Goal: Information Seeking & Learning: Learn about a topic

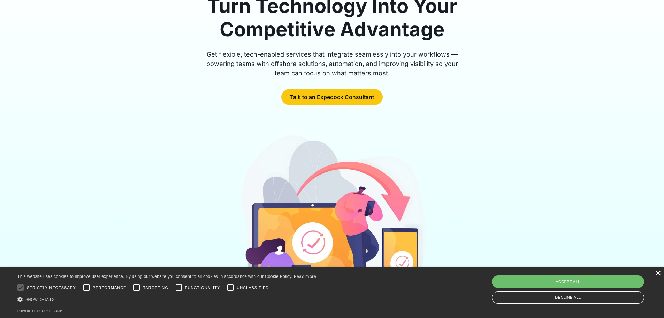
click at [660, 274] on div "×" at bounding box center [658, 273] width 5 height 5
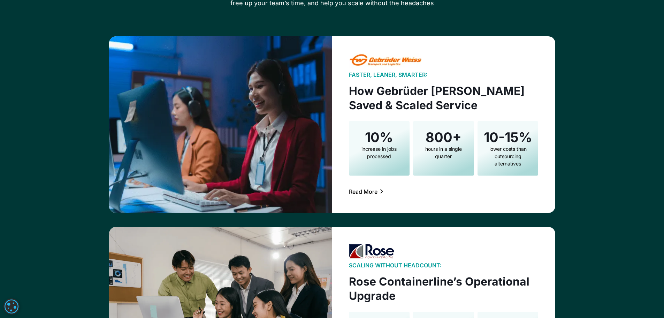
scroll to position [1081, 0]
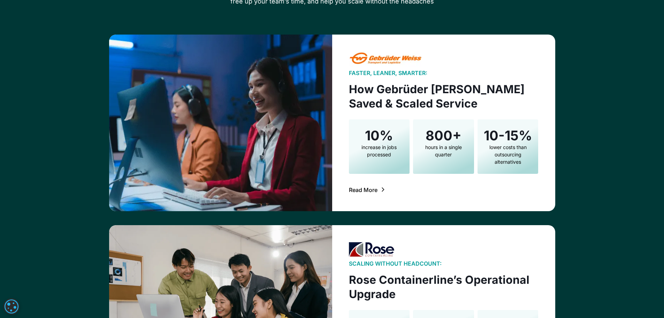
click at [367, 191] on div "Read More" at bounding box center [363, 190] width 29 height 6
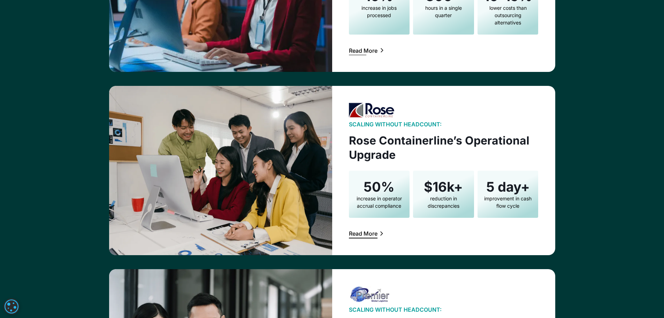
scroll to position [1221, 0]
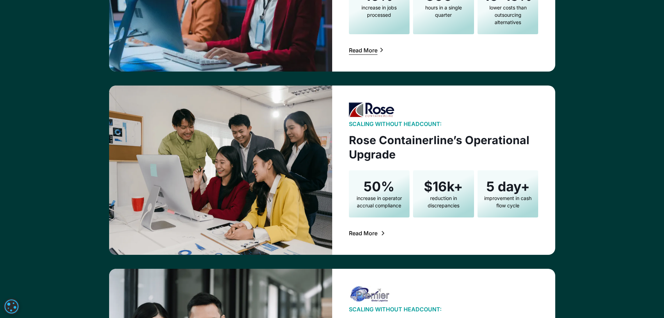
click at [375, 233] on div "Read More" at bounding box center [363, 233] width 29 height 6
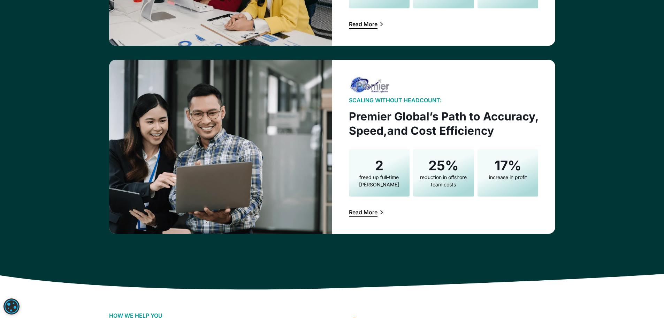
scroll to position [1430, 0]
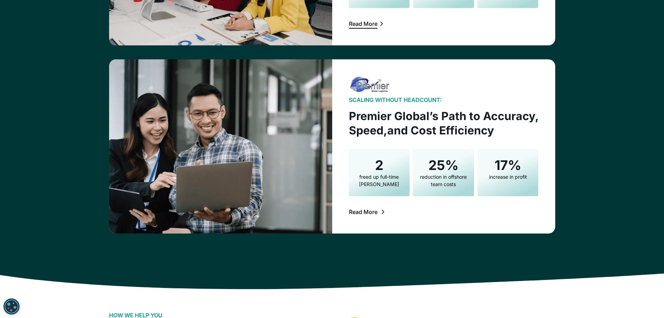
click at [378, 215] on link "Read More" at bounding box center [367, 211] width 36 height 9
click at [368, 212] on div "Read More" at bounding box center [363, 212] width 29 height 6
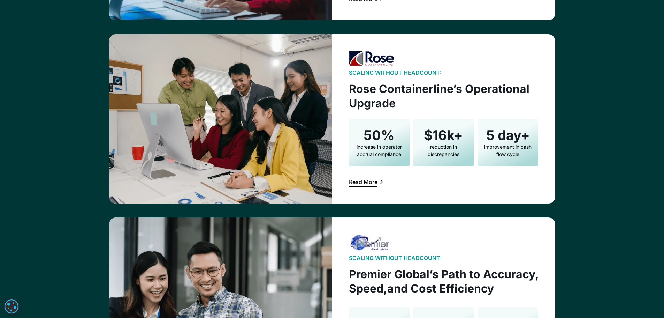
scroll to position [1186, 0]
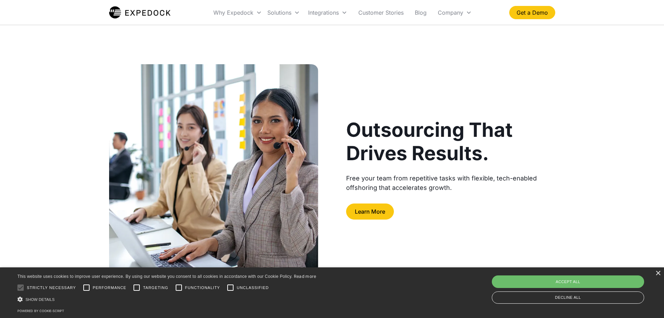
drag, startPoint x: 660, startPoint y: 275, endPoint x: 649, endPoint y: 264, distance: 15.3
click at [660, 275] on div "×" at bounding box center [658, 273] width 5 height 5
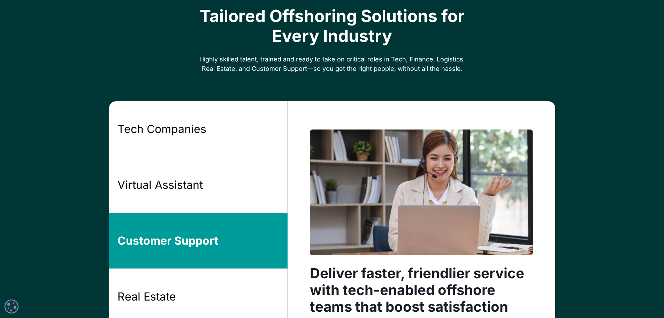
scroll to position [453, 0]
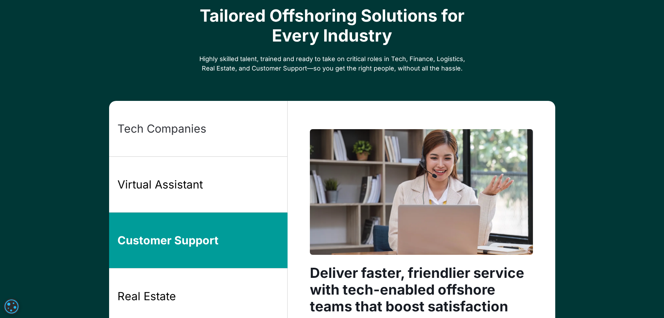
click at [211, 121] on link "Tech Companies" at bounding box center [198, 129] width 179 height 56
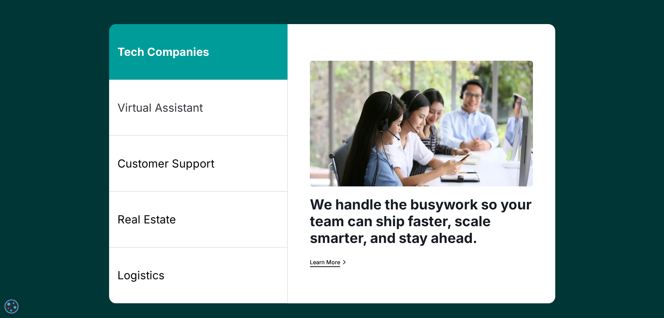
scroll to position [523, 0]
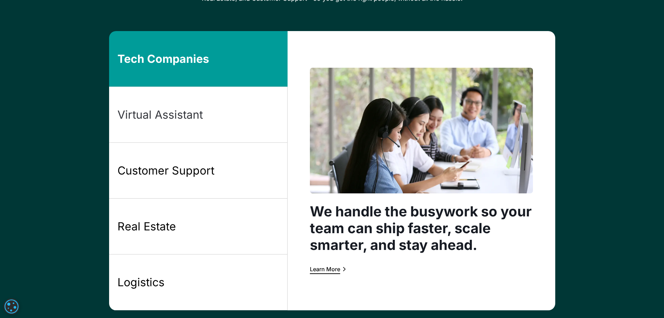
click at [249, 121] on link "Virtual Assistant" at bounding box center [198, 115] width 179 height 56
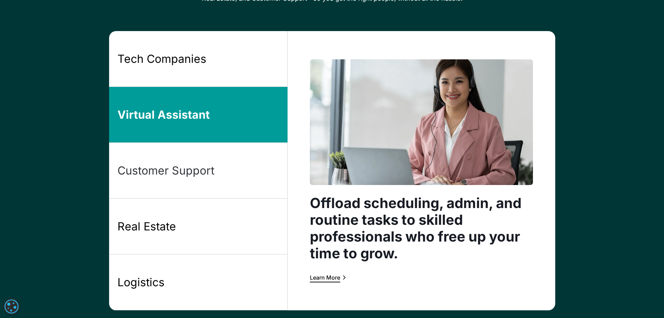
click at [244, 175] on link "Customer Support" at bounding box center [198, 171] width 179 height 56
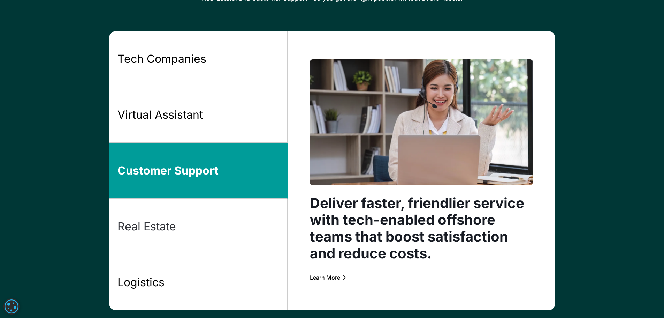
click at [229, 206] on link "Real Estate" at bounding box center [198, 226] width 179 height 56
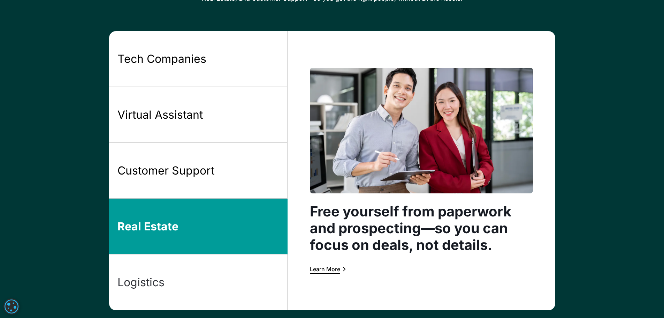
click at [254, 277] on link "Logistics" at bounding box center [198, 282] width 179 height 56
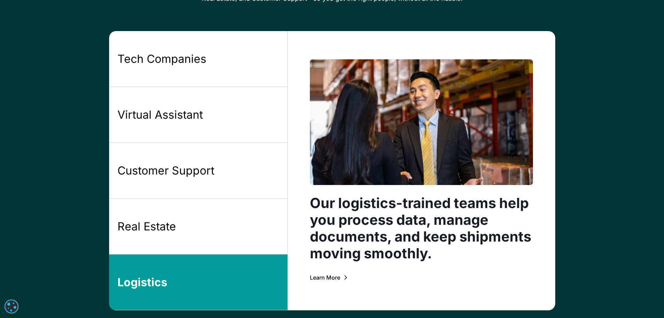
click at [336, 279] on div "Learn More" at bounding box center [325, 277] width 30 height 6
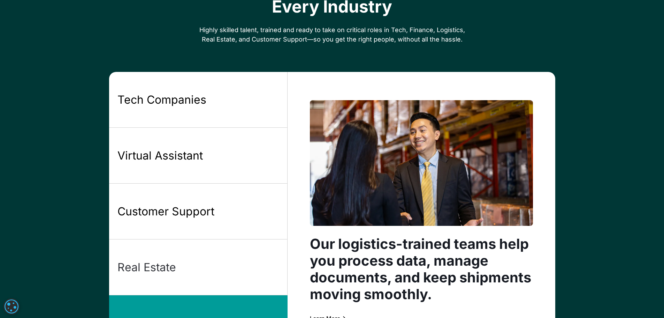
scroll to position [463, 0]
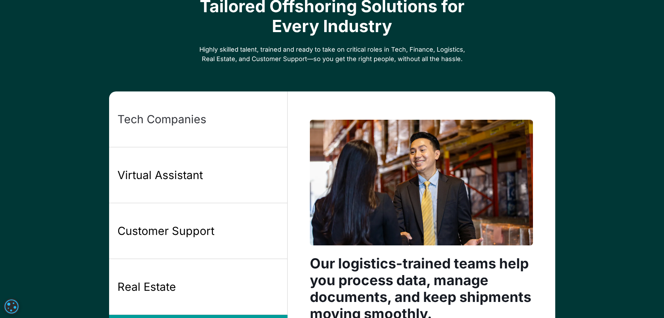
click at [212, 127] on link "Tech Companies" at bounding box center [198, 119] width 179 height 56
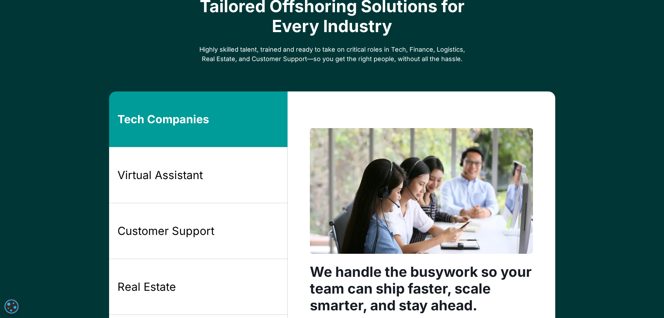
scroll to position [567, 0]
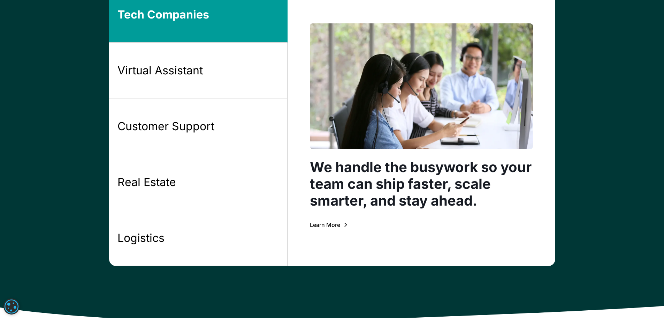
click at [326, 227] on div "Learn More" at bounding box center [325, 225] width 30 height 6
click at [190, 73] on div "Virtual Assistant" at bounding box center [160, 70] width 85 height 15
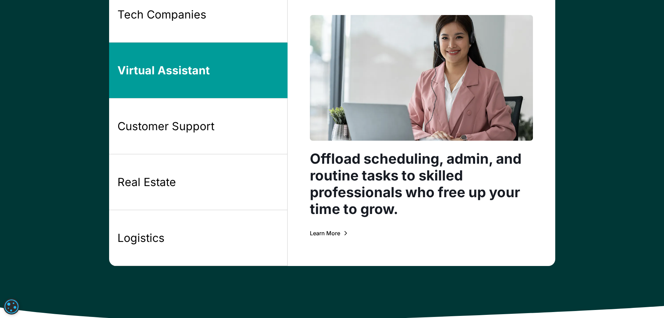
click at [338, 234] on div "Learn More" at bounding box center [325, 233] width 30 height 6
click at [196, 129] on div "Customer Support" at bounding box center [166, 126] width 97 height 15
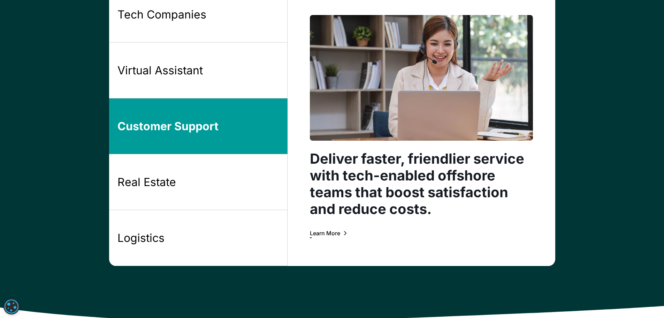
click at [324, 234] on div "Learn More" at bounding box center [325, 233] width 30 height 6
click at [210, 187] on link "Real Estate" at bounding box center [198, 182] width 179 height 56
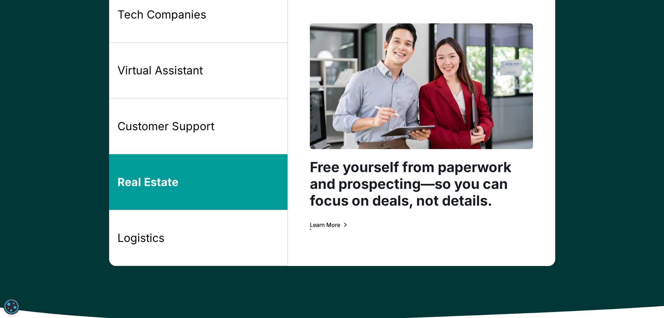
click at [337, 228] on link "Learn More" at bounding box center [328, 224] width 37 height 9
click at [186, 75] on div "Virtual Assistant" at bounding box center [160, 70] width 85 height 15
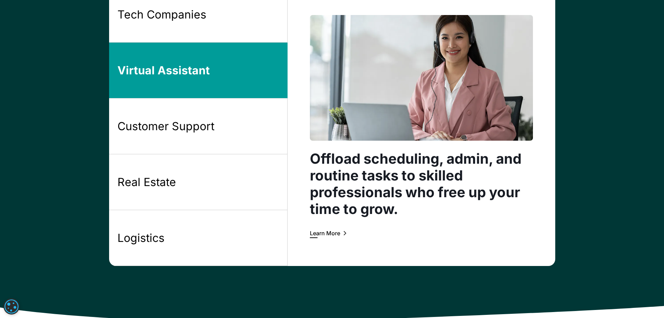
click at [337, 234] on div "Learn More" at bounding box center [325, 233] width 30 height 6
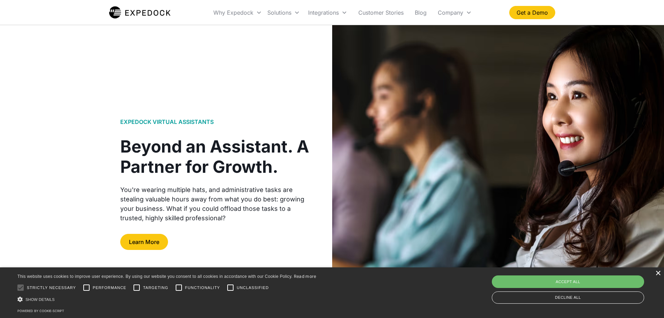
click at [659, 273] on div "×" at bounding box center [658, 273] width 5 height 5
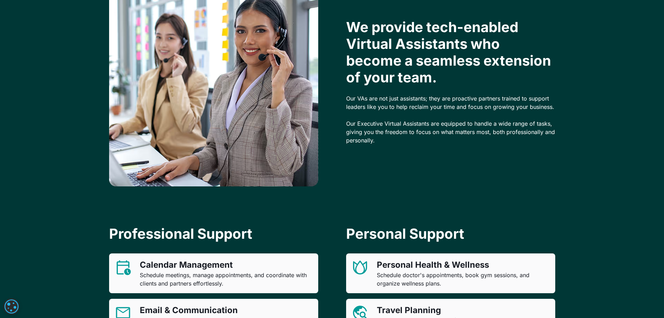
scroll to position [279, 0]
